Goal: Check status: Check status

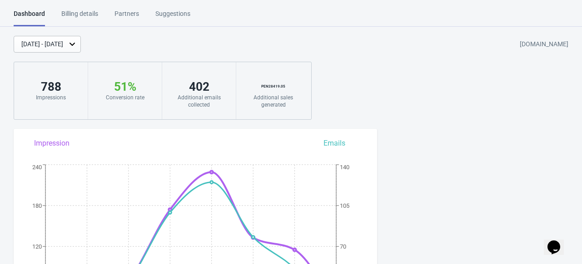
click at [249, 54] on div "[DATE] - [DATE] [DOMAIN_NAME] 788 Impressions 51 % Your Tada Widget has a conve…" at bounding box center [291, 78] width 582 height 84
click at [239, 79] on div "PEN 28419.05 Additional sales generated" at bounding box center [273, 90] width 74 height 57
click at [263, 85] on div "PEN 28419.05" at bounding box center [273, 86] width 56 height 15
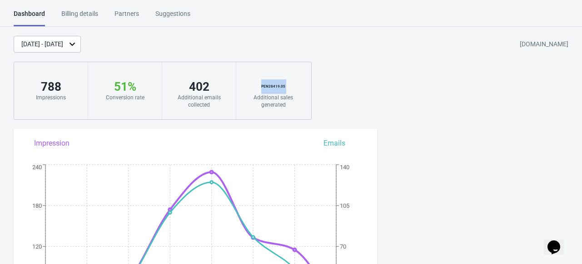
click at [263, 85] on div "PEN 28419.05" at bounding box center [273, 86] width 56 height 15
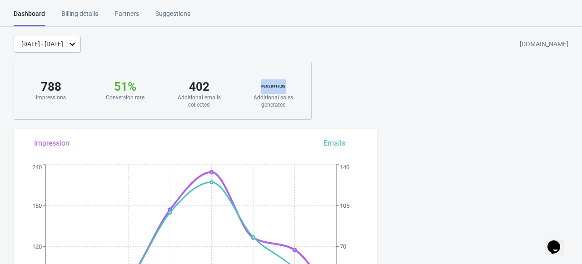
click at [261, 86] on div "PEN 28419.05" at bounding box center [273, 86] width 56 height 15
click at [260, 86] on div "PEN 28419.05" at bounding box center [273, 86] width 56 height 15
click at [265, 87] on div "PEN 28419.05" at bounding box center [273, 86] width 56 height 15
click at [60, 89] on div "788" at bounding box center [50, 86] width 55 height 15
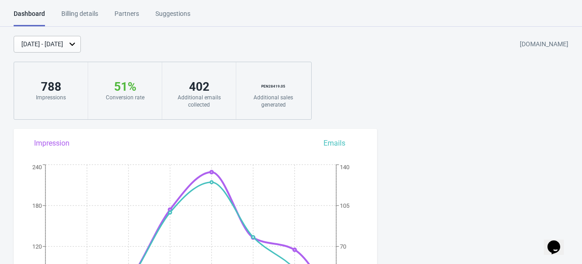
click at [59, 89] on div "788" at bounding box center [50, 86] width 55 height 15
click at [60, 88] on div "788" at bounding box center [50, 86] width 55 height 15
click at [51, 88] on div "788" at bounding box center [50, 86] width 55 height 15
click at [51, 89] on div "788" at bounding box center [50, 86] width 55 height 15
click at [76, 84] on div "788" at bounding box center [50, 86] width 55 height 15
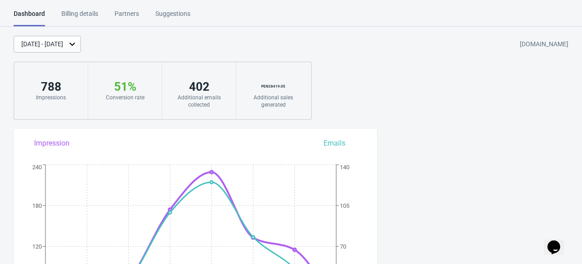
click at [225, 89] on div "402" at bounding box center [198, 86] width 55 height 15
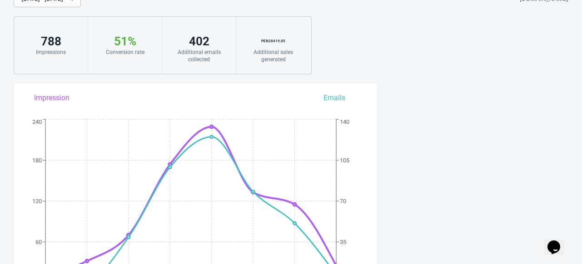
click at [388, 47] on div "[DATE] - [DATE] [DOMAIN_NAME] 788 Impressions 51 % Your Tada Widget has a conve…" at bounding box center [291, 32] width 582 height 84
drag, startPoint x: 388, startPoint y: 47, endPoint x: 381, endPoint y: 53, distance: 10.0
click at [389, 47] on div "[DATE] - [DATE] [DOMAIN_NAME] 788 Impressions 51 % Your Tada Widget has a conve…" at bounding box center [291, 32] width 582 height 84
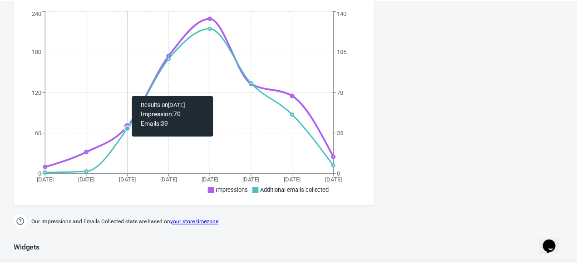
scroll to position [91, 0]
